Goal: Information Seeking & Learning: Find specific fact

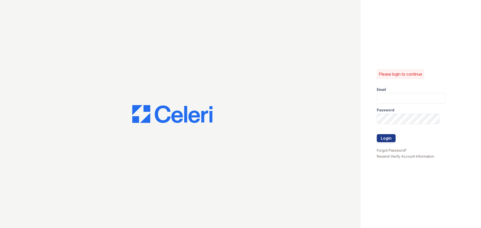
type input "pennstation3@cafmanagement.com"
click at [387, 139] on button "Login" at bounding box center [386, 138] width 19 height 8
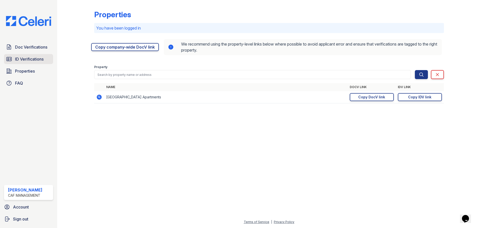
click at [24, 59] on span "ID Verifications" at bounding box center [29, 59] width 29 height 6
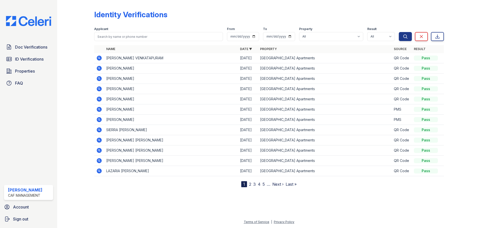
click at [32, 63] on link "ID Verifications" at bounding box center [28, 59] width 49 height 10
click at [37, 45] on span "Doc Verifications" at bounding box center [31, 47] width 32 height 6
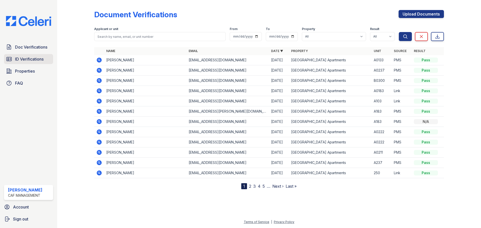
click at [34, 57] on span "ID Verifications" at bounding box center [29, 59] width 29 height 6
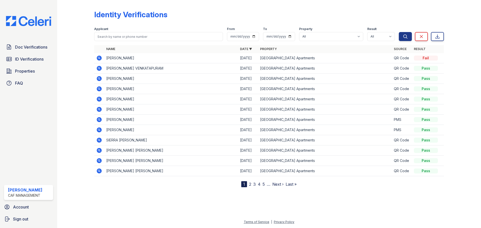
click at [98, 70] on icon at bounding box center [99, 68] width 6 height 6
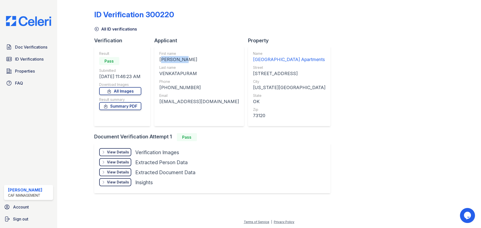
drag, startPoint x: 184, startPoint y: 59, endPoint x: 134, endPoint y: 28, distance: 59.9
click at [159, 60] on div "First name [PERSON_NAME] Last name [GEOGRAPHIC_DATA] Phone [PHONE_NUMBER] Email…" at bounding box center [199, 86] width 90 height 80
copy div "DEEKSHITH"
drag, startPoint x: 202, startPoint y: 76, endPoint x: 160, endPoint y: 72, distance: 42.0
click at [160, 72] on div "VENKATAPURAM" at bounding box center [199, 73] width 80 height 7
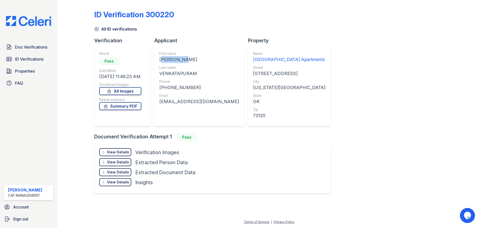
copy div "VENKATAPURAM"
drag, startPoint x: 192, startPoint y: 91, endPoint x: 165, endPoint y: 88, distance: 27.5
click at [165, 88] on div "First name [PERSON_NAME] Last name [GEOGRAPHIC_DATA] Phone [PHONE_NUMBER] Email…" at bounding box center [199, 86] width 80 height 70
click at [163, 88] on div "[PHONE_NUMBER]" at bounding box center [199, 87] width 80 height 7
drag, startPoint x: 163, startPoint y: 88, endPoint x: 203, endPoint y: 88, distance: 39.6
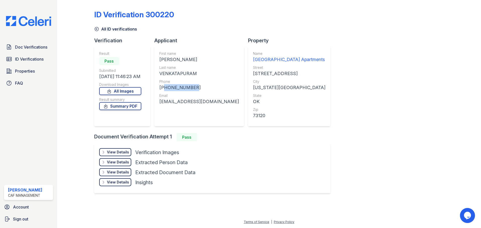
click at [203, 88] on div "[PHONE_NUMBER]" at bounding box center [199, 87] width 80 height 7
copy div "15722056582"
drag, startPoint x: 238, startPoint y: 102, endPoint x: 163, endPoint y: 103, distance: 74.9
click at [161, 104] on div "First name [PERSON_NAME] Last name [GEOGRAPHIC_DATA] Phone [PHONE_NUMBER] Email…" at bounding box center [199, 86] width 90 height 80
drag, startPoint x: 165, startPoint y: 102, endPoint x: 161, endPoint y: 104, distance: 3.9
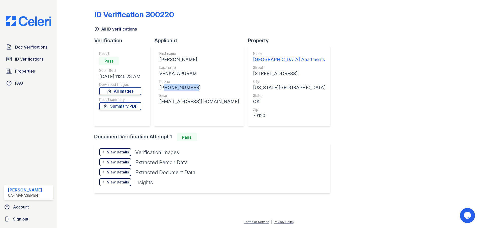
click at [162, 105] on div "[EMAIL_ADDRESS][DOMAIN_NAME]" at bounding box center [199, 101] width 80 height 7
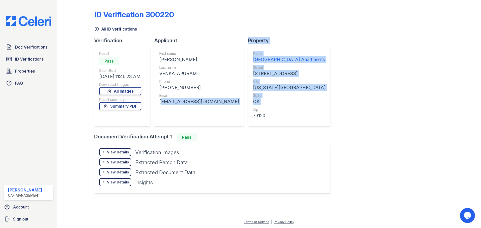
drag, startPoint x: 160, startPoint y: 102, endPoint x: 239, endPoint y: 104, distance: 79.5
click at [245, 106] on div "Verification Result Pass Submitted [DATE] 11:46:23 AM Download Images All Image…" at bounding box center [214, 85] width 240 height 96
click at [235, 102] on div "[EMAIL_ADDRESS][DOMAIN_NAME]" at bounding box center [199, 101] width 80 height 7
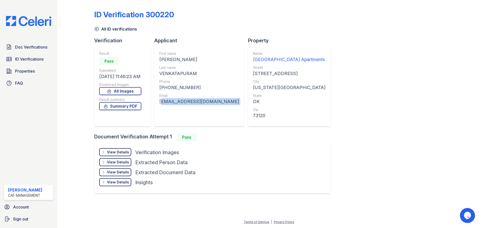
drag, startPoint x: 236, startPoint y: 102, endPoint x: 167, endPoint y: 104, distance: 68.7
click at [167, 104] on div "[EMAIL_ADDRESS][DOMAIN_NAME]" at bounding box center [199, 101] width 80 height 7
